Goal: Transaction & Acquisition: Purchase product/service

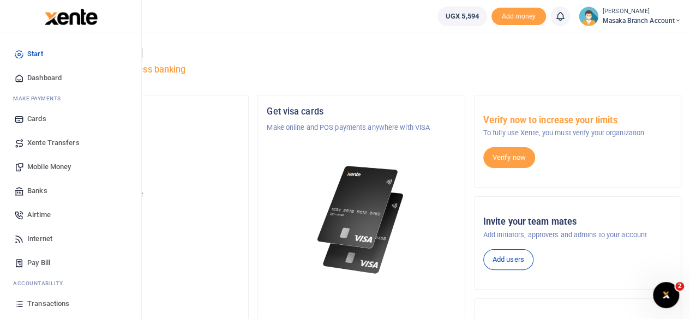
click at [49, 169] on span "Mobile Money" at bounding box center [49, 166] width 44 height 11
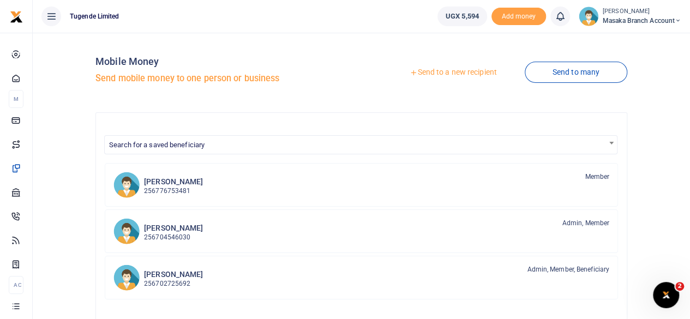
click at [429, 67] on link "Send to a new recipient" at bounding box center [453, 73] width 142 height 20
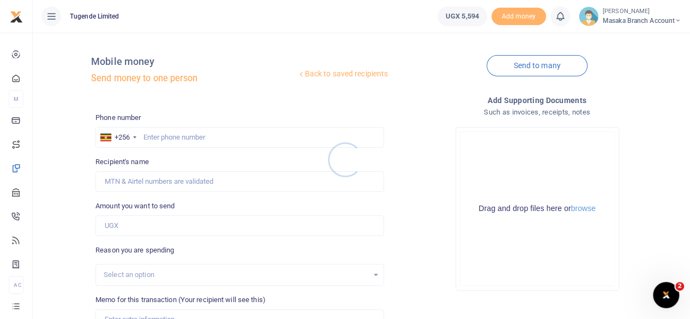
click at [196, 137] on div at bounding box center [345, 159] width 690 height 319
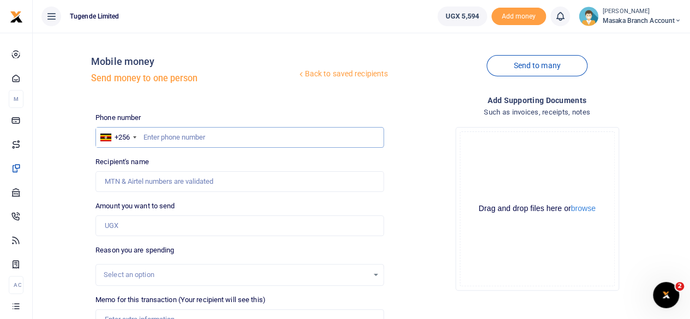
click at [190, 136] on input "text" at bounding box center [239, 137] width 288 height 21
paste input "0758016378"
click at [146, 138] on input "0758016378" at bounding box center [239, 137] width 288 height 21
click at [184, 139] on input "758016378" at bounding box center [239, 137] width 288 height 21
type input "758016378"
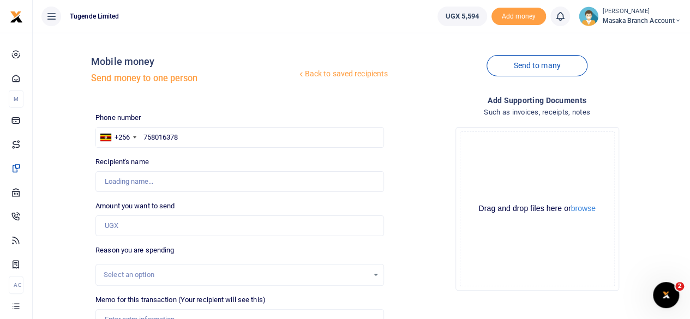
type input "Samuel Manyanku"
click at [408, 155] on div "Drop your files here Drag and drop files here or browse Powered by Uppy" at bounding box center [537, 208] width 288 height 181
